Goal: Task Accomplishment & Management: Complete application form

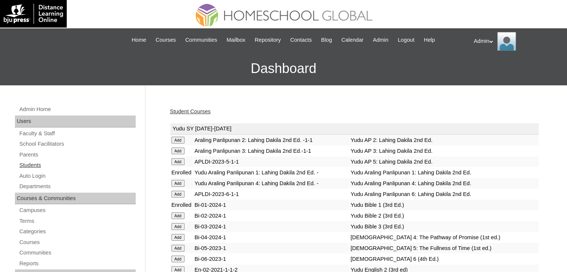
click at [32, 165] on link "Students" at bounding box center [77, 165] width 117 height 9
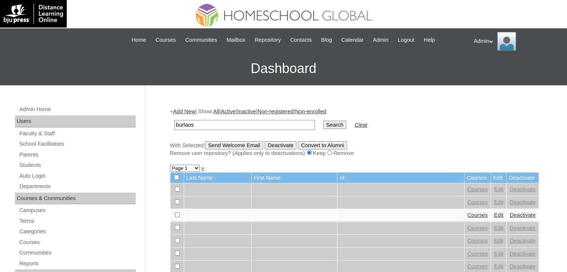
type input "burlaos"
click at [323, 127] on input "Search" at bounding box center [334, 125] width 23 height 8
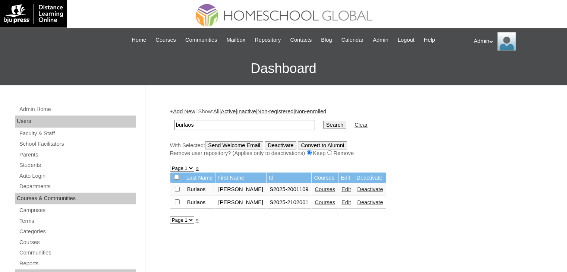
click at [315, 201] on link "Courses" at bounding box center [325, 202] width 20 height 6
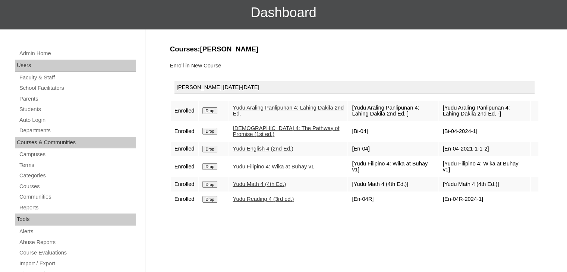
scroll to position [54, 0]
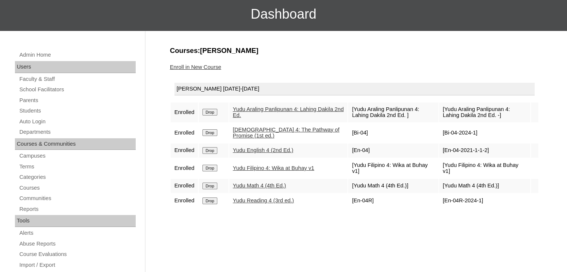
click at [211, 68] on link "Enroll in New Course" at bounding box center [195, 67] width 51 height 6
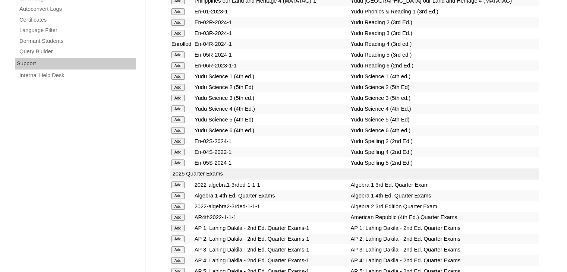
scroll to position [508, 0]
click at [177, 148] on input "Add" at bounding box center [177, 151] width 13 height 7
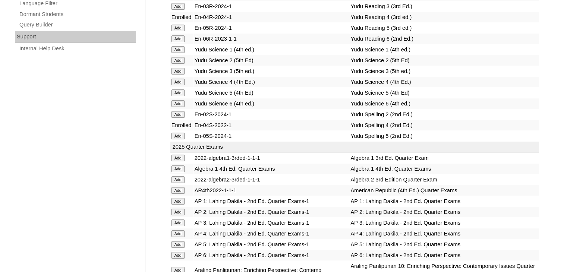
scroll to position [523, 0]
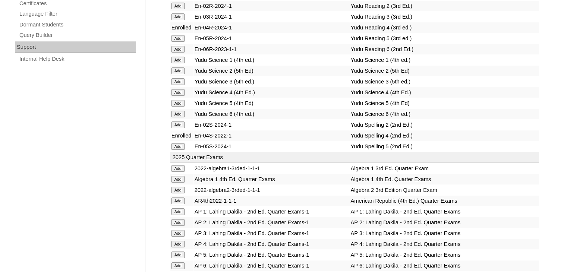
click at [178, 90] on input "Add" at bounding box center [177, 92] width 13 height 7
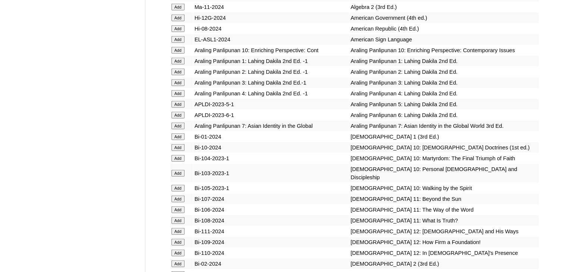
scroll to position [1789, 0]
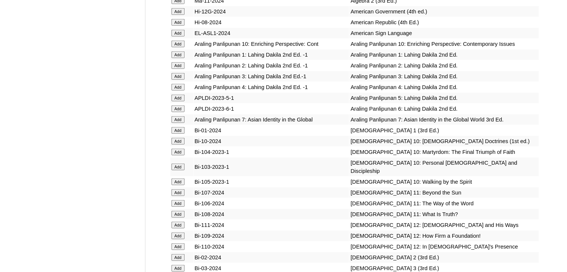
click at [178, 91] on input "Add" at bounding box center [177, 87] width 13 height 7
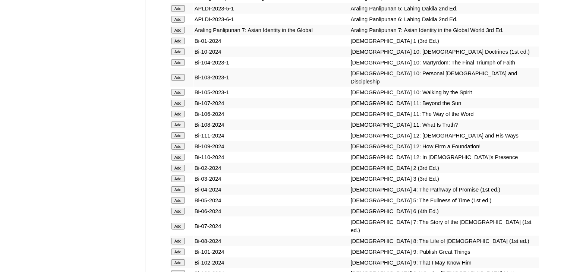
scroll to position [1886, 0]
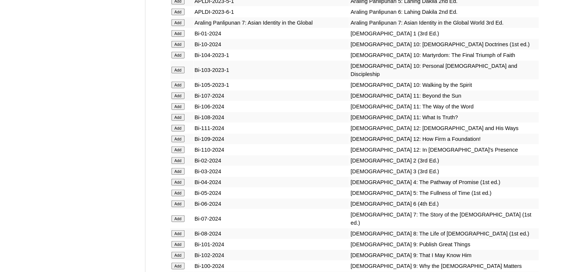
click at [174, 186] on input "Add" at bounding box center [177, 182] width 13 height 7
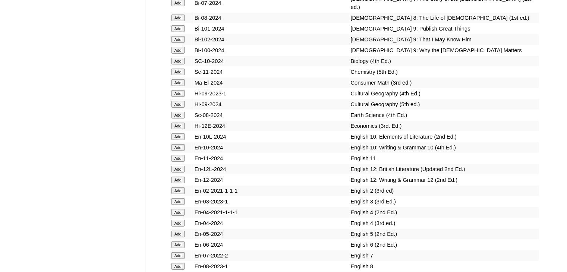
scroll to position [2102, 0]
click at [178, 215] on input "Add" at bounding box center [177, 212] width 13 height 7
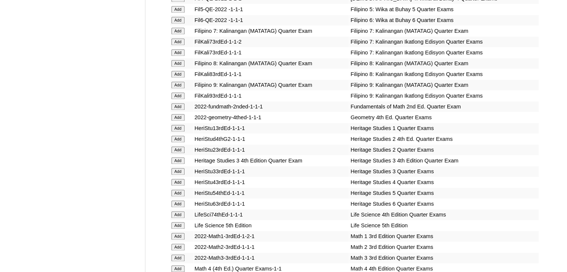
scroll to position [1131, 0]
click at [178, 182] on input "Add" at bounding box center [177, 181] width 13 height 7
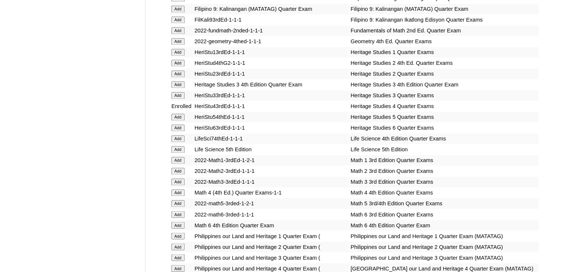
scroll to position [1207, 0]
click at [178, 193] on input "Add" at bounding box center [177, 192] width 13 height 7
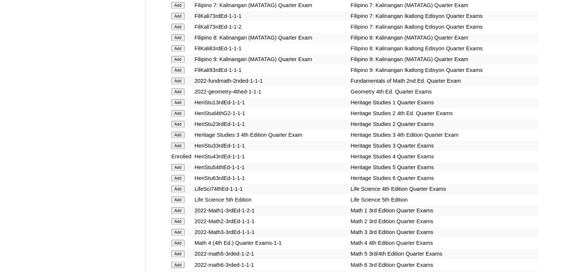
scroll to position [1157, 0]
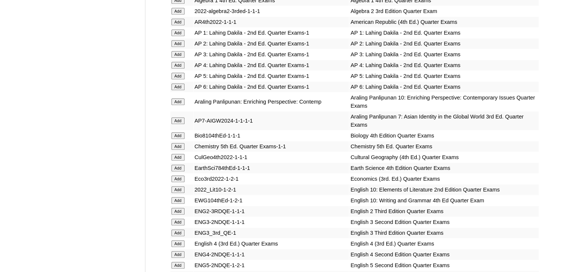
scroll to position [733, 0]
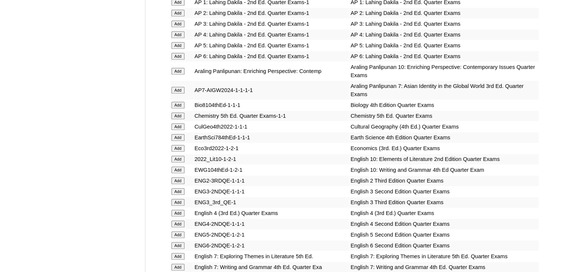
click at [178, 210] on input "Add" at bounding box center [177, 213] width 13 height 7
